Goal: Check status

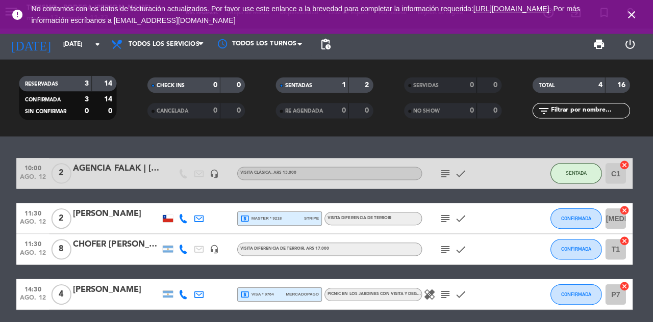
scroll to position [49, 0]
click at [4, 71] on div "RESERVADAS 3 14 CONFIRMADA 3 14 SIN CONFIRMAR 0 0 CHECK INS 0 0 CANCELADA 0 0 S…" at bounding box center [326, 99] width 653 height 56
click at [450, 213] on icon "subject" at bounding box center [446, 219] width 12 height 12
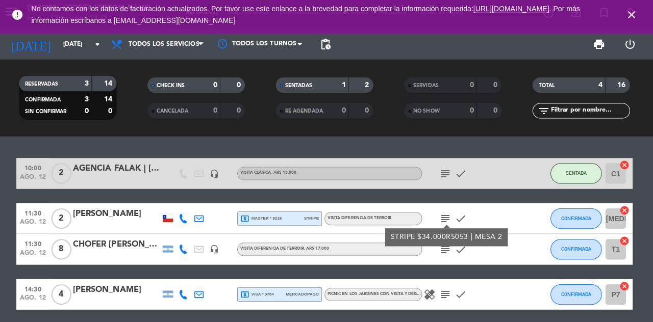
click at [503, 309] on div "10:00 ago. 12 2 AGENCIA FALAK | Roberta Oliveira headset_mic VISITA CLÁSICA , A…" at bounding box center [326, 230] width 653 height 185
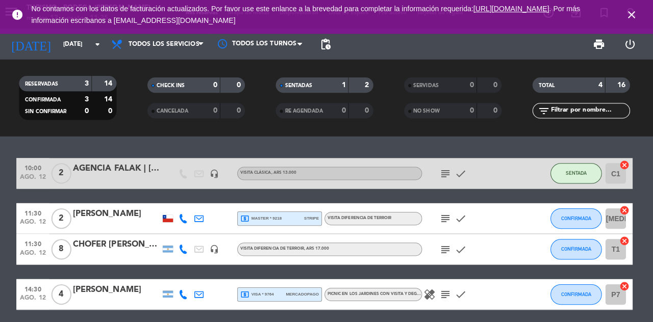
click at [445, 244] on icon "subject" at bounding box center [446, 250] width 12 height 12
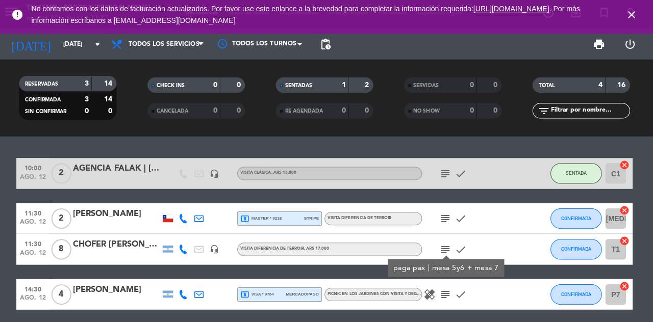
click at [470, 301] on div "10:00 ago. 12 2 AGENCIA FALAK | Roberta Oliveira headset_mic VISITA CLÁSICA , A…" at bounding box center [326, 230] width 653 height 185
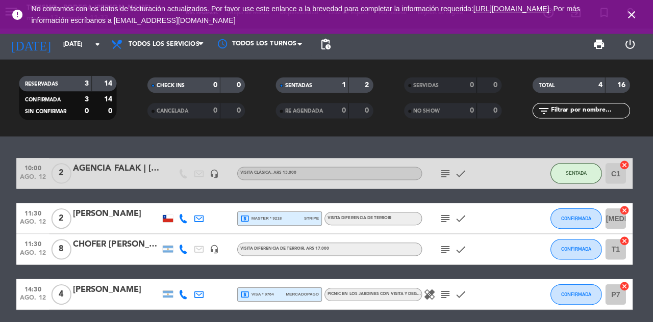
click at [447, 235] on div "subject check" at bounding box center [469, 250] width 92 height 30
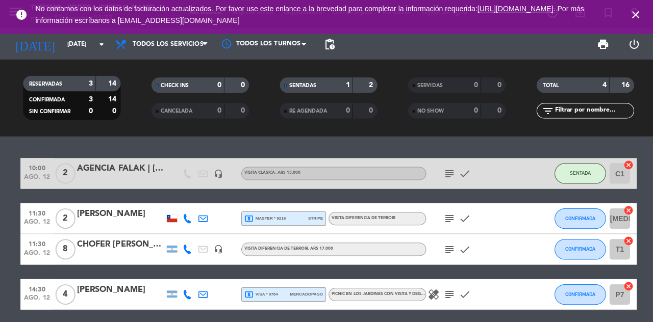
click at [451, 213] on icon "subject" at bounding box center [446, 219] width 12 height 12
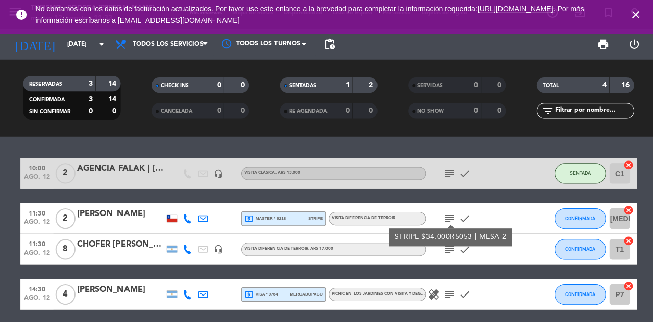
click at [513, 224] on div "10:00 ago. 12 2 AGENCIA FALAK | Roberta Oliveira headset_mic VISITA CLÁSICA , A…" at bounding box center [326, 234] width 612 height 151
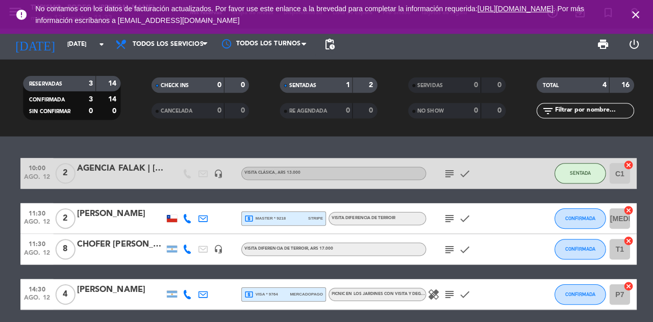
click at [449, 244] on icon "subject" at bounding box center [446, 250] width 12 height 12
